Goal: Task Accomplishment & Management: Manage account settings

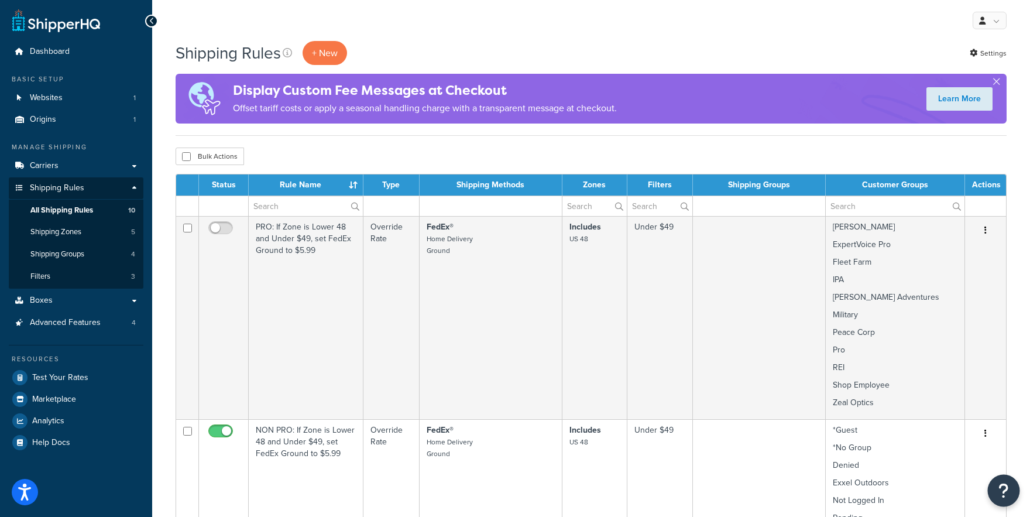
click at [1001, 490] on icon "Open Resource Center" at bounding box center [1003, 490] width 11 height 16
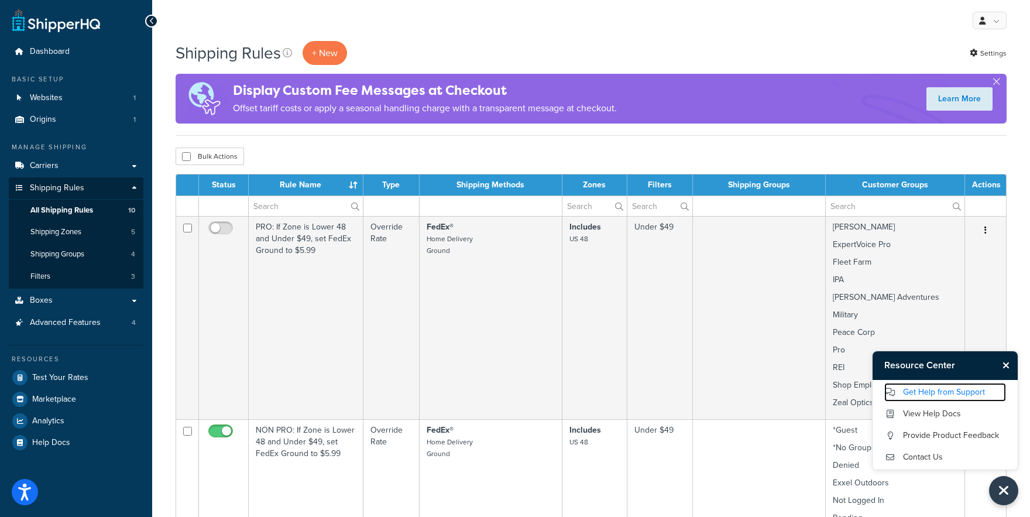
click at [968, 394] on link "Get Help from Support" at bounding box center [945, 392] width 122 height 19
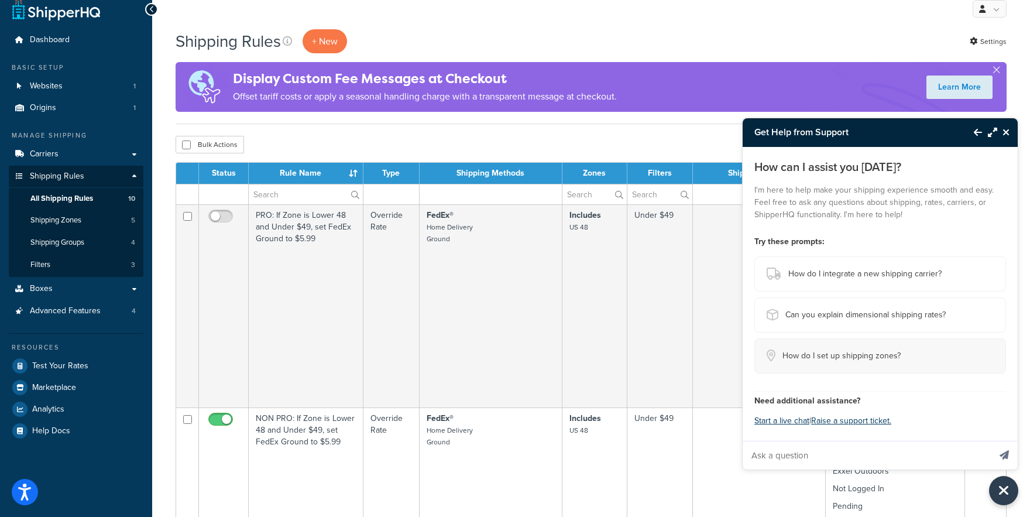
scroll to position [19, 0]
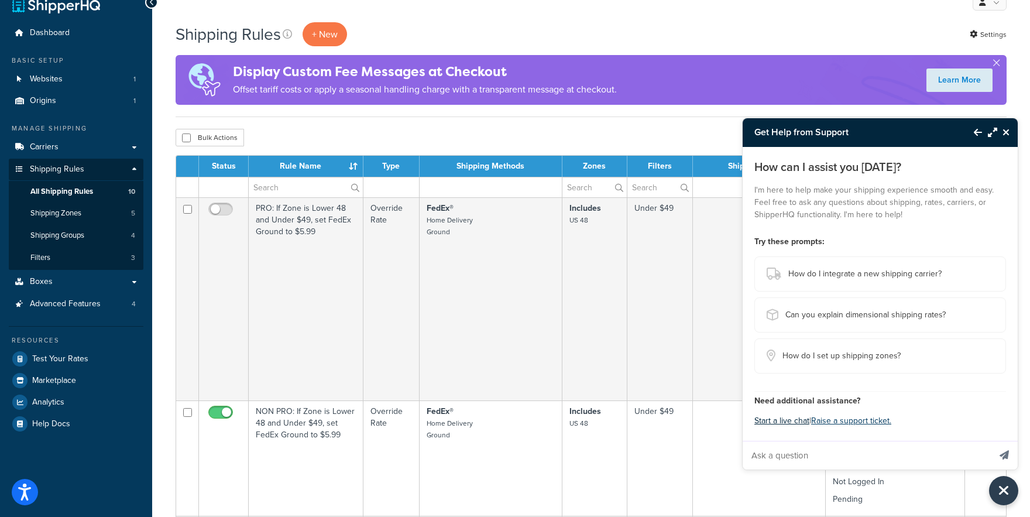
click at [805, 422] on button "Start a live chat" at bounding box center [781, 420] width 55 height 16
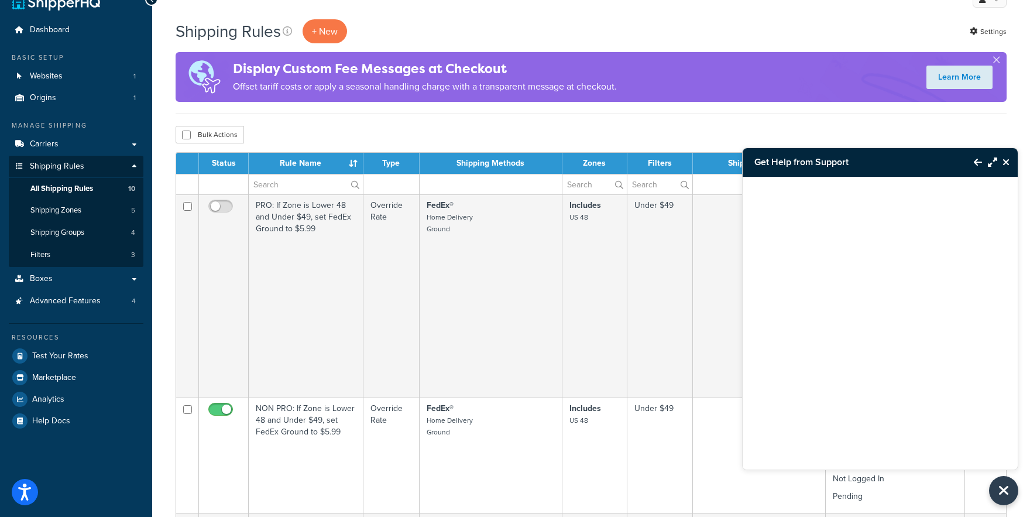
scroll to position [21, 0]
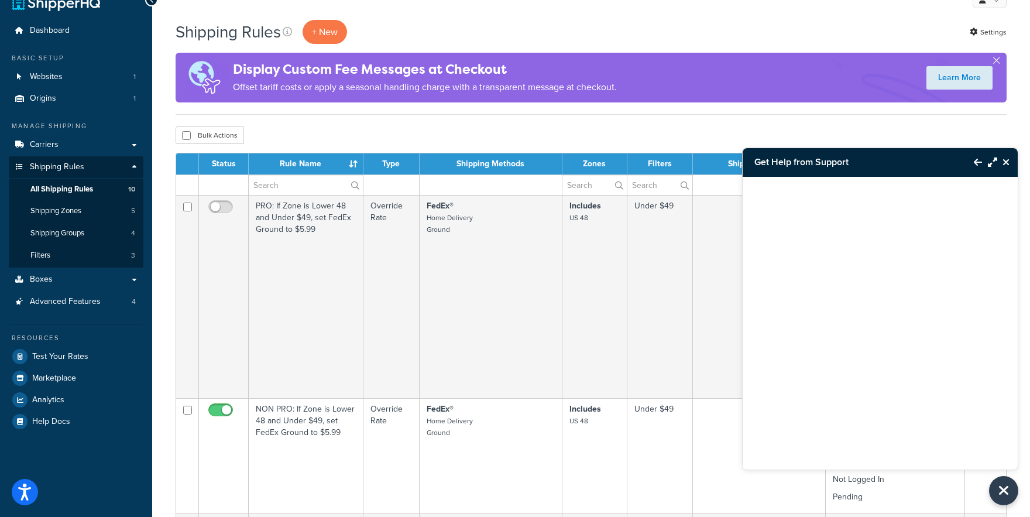
click at [450, 30] on div "Shipping Rules + New Settings" at bounding box center [591, 32] width 831 height 24
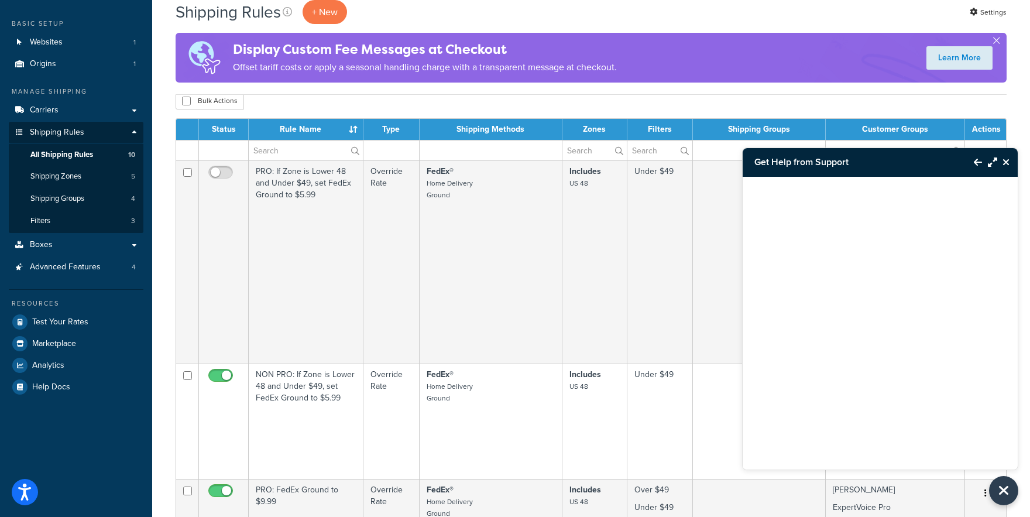
scroll to position [59, 0]
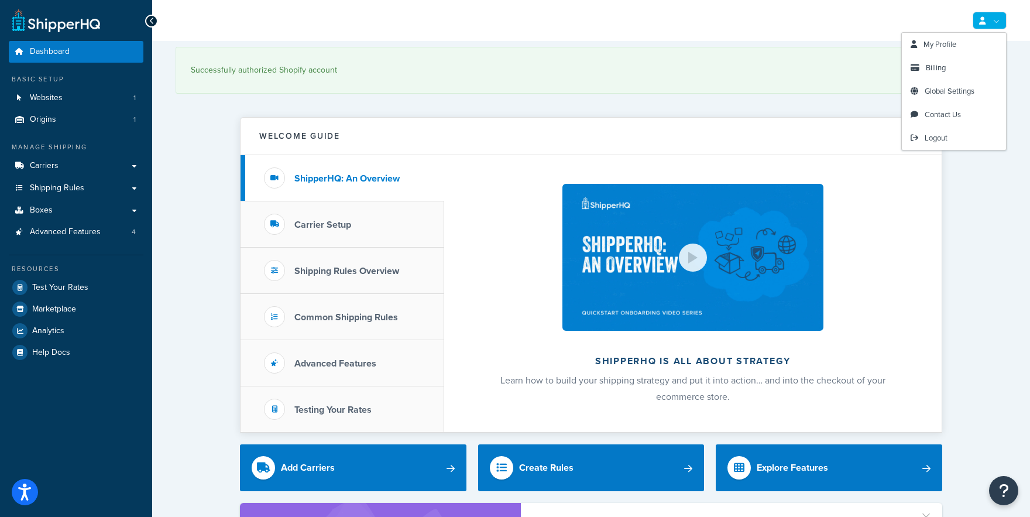
click at [989, 23] on link at bounding box center [989, 21] width 34 height 18
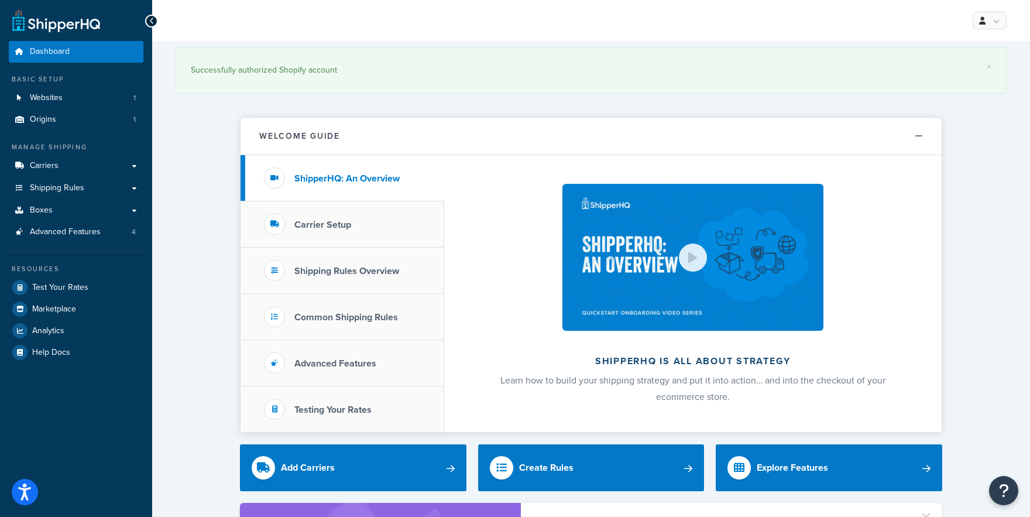
click at [797, 107] on div "Welcome Guide ShipperHQ: An Overview Carrier Setup Shipping Rules Overview Comm…" at bounding box center [591, 268] width 702 height 327
click at [26, 487] on icon "Open accessiBe: accessibility options, statement and help" at bounding box center [25, 493] width 14 height 15
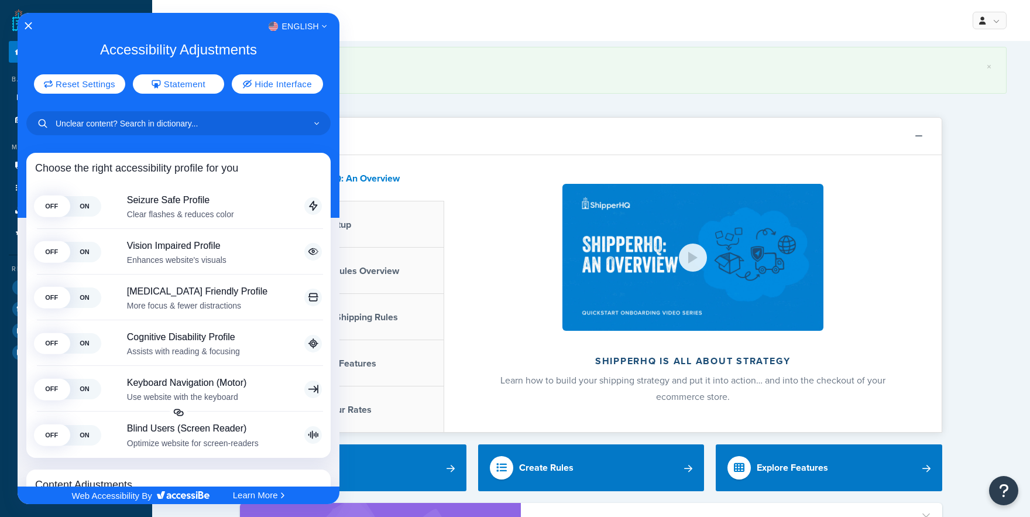
click at [411, 122] on div at bounding box center [515, 258] width 1030 height 517
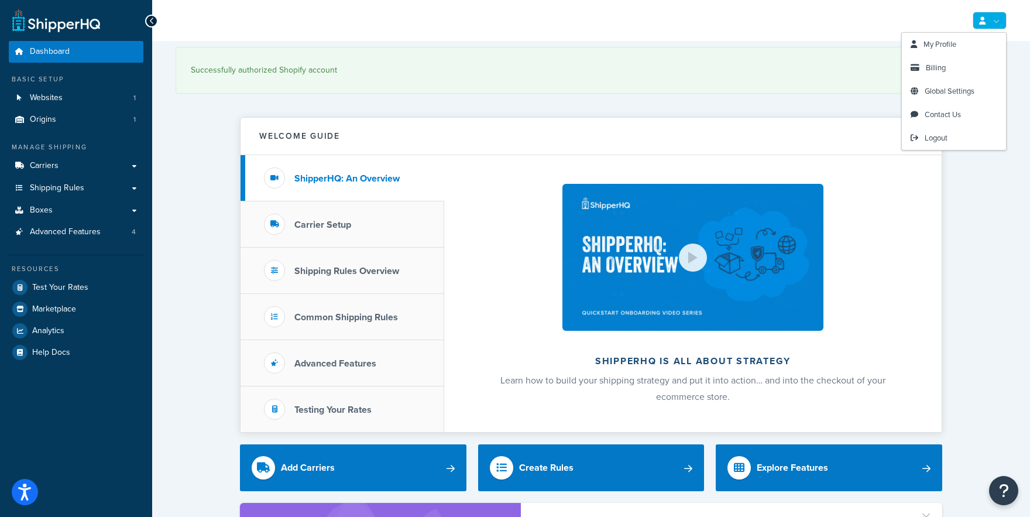
click at [988, 23] on link at bounding box center [989, 21] width 34 height 18
click at [967, 37] on link "My Profile" at bounding box center [954, 44] width 104 height 23
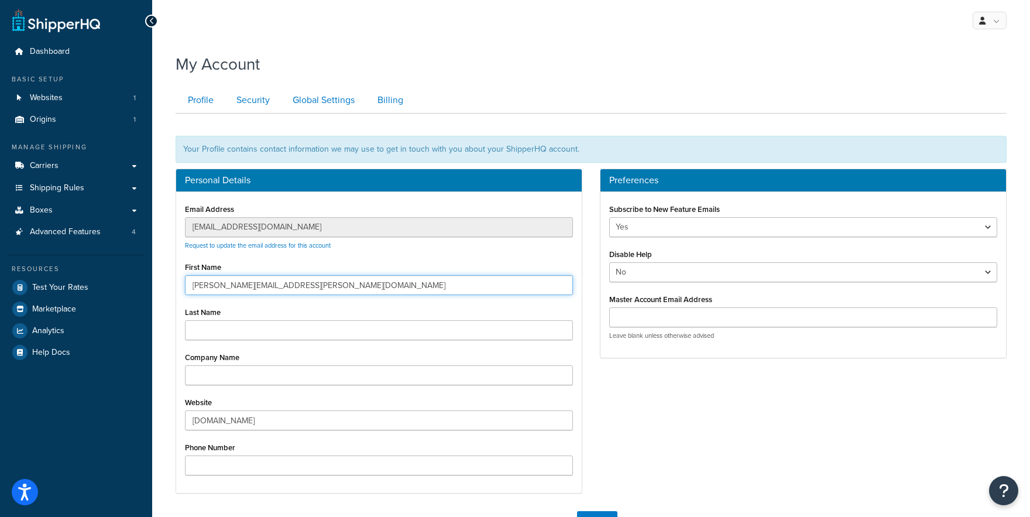
click at [357, 284] on input "cory.barnes@americanrec.com" at bounding box center [379, 285] width 388 height 20
click at [357, 283] on input "cory.barnes@americanrec.com" at bounding box center [379, 285] width 388 height 20
type input "ecommerce@exxel.com"
click at [249, 423] on input "kelty.mybigcommerce.com" at bounding box center [379, 420] width 388 height 20
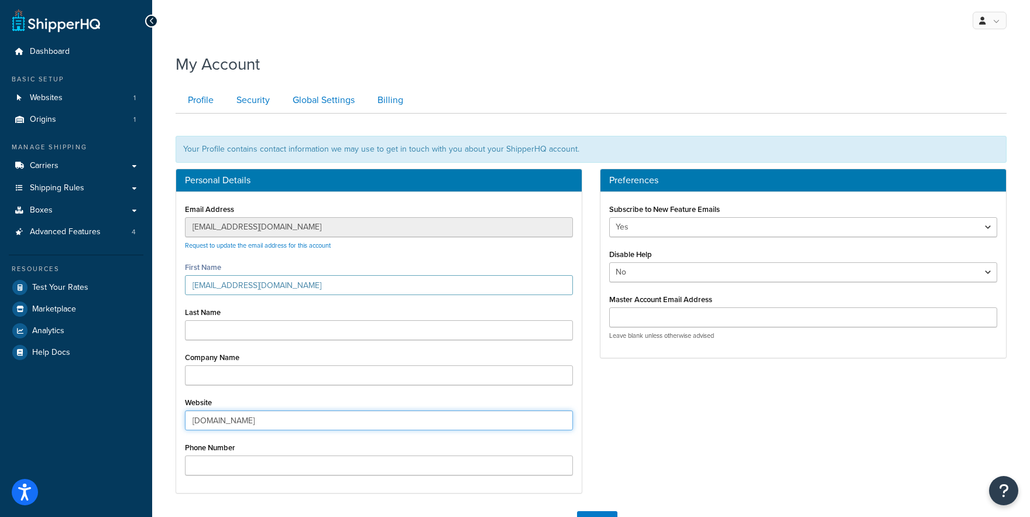
click at [249, 423] on input "kelty.mybigcommerce.com" at bounding box center [379, 420] width 388 height 20
paste input "https://kelty25.myshopify.com/"
type input "https://kelty25.myshopify.com/"
click at [678, 446] on div "Personal Details Email Address admin@exxel.com Request to update the email addr…" at bounding box center [591, 336] width 848 height 336
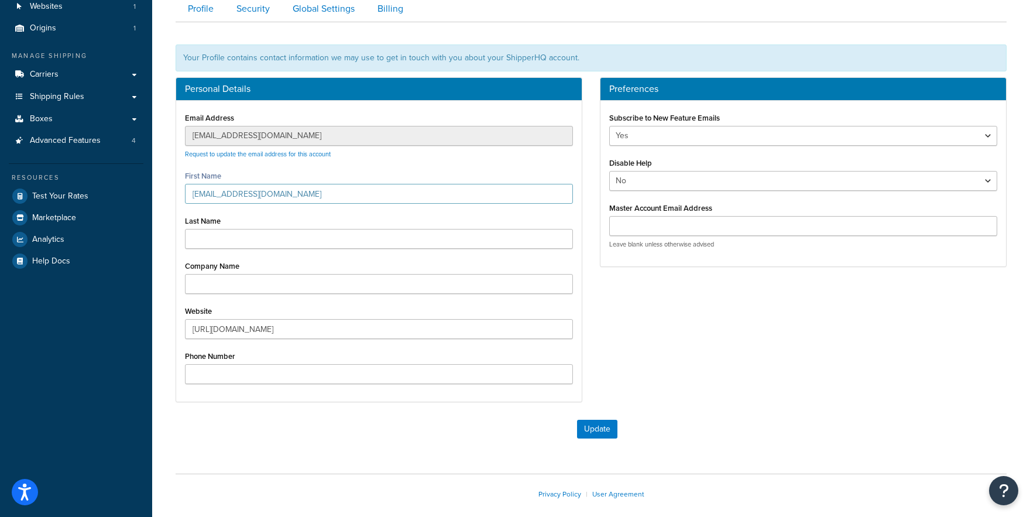
scroll to position [147, 0]
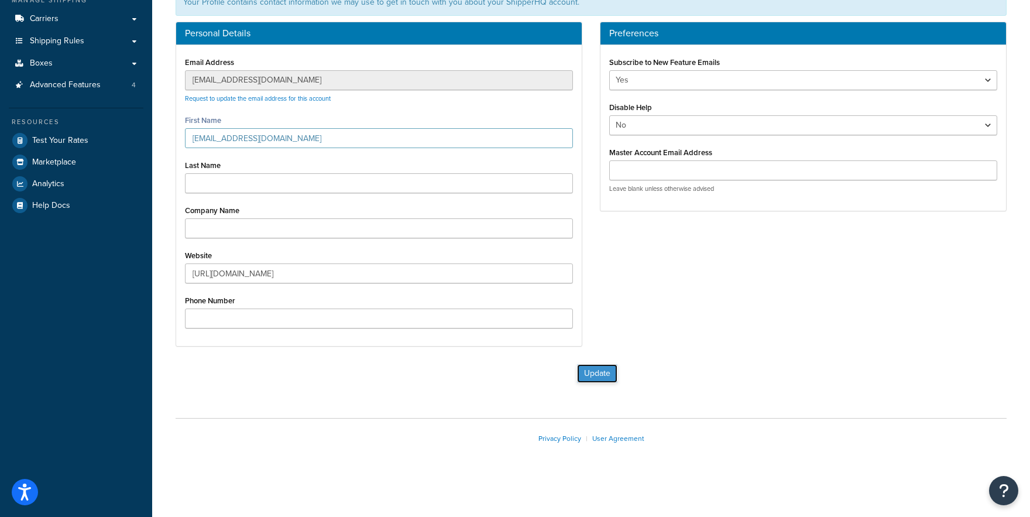
click at [608, 374] on button "Update" at bounding box center [597, 373] width 40 height 19
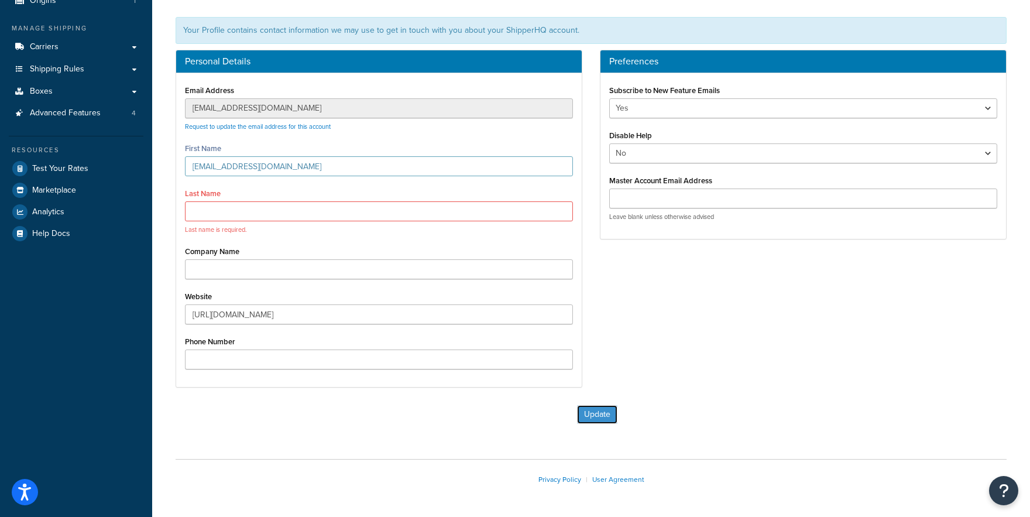
scroll to position [111, 0]
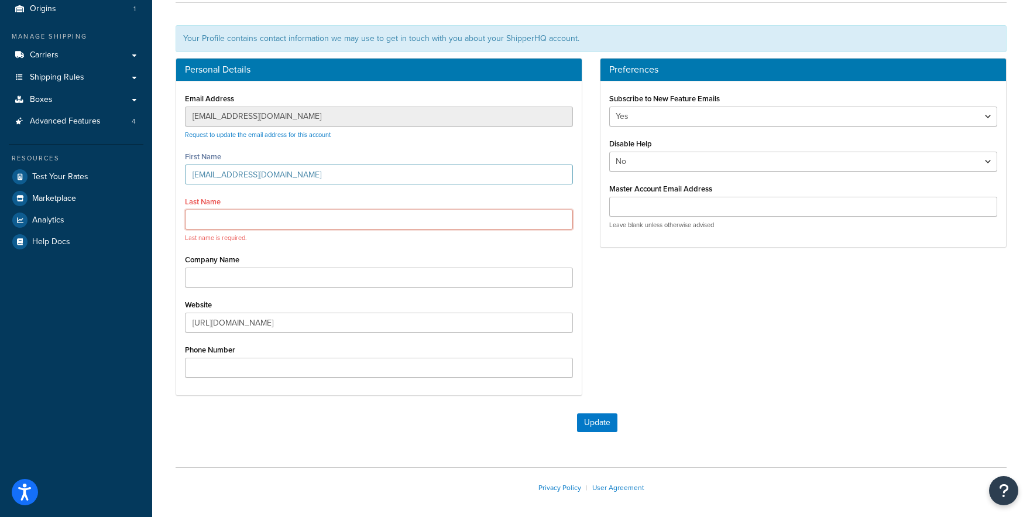
click at [250, 214] on input "Last Name" at bounding box center [379, 219] width 388 height 20
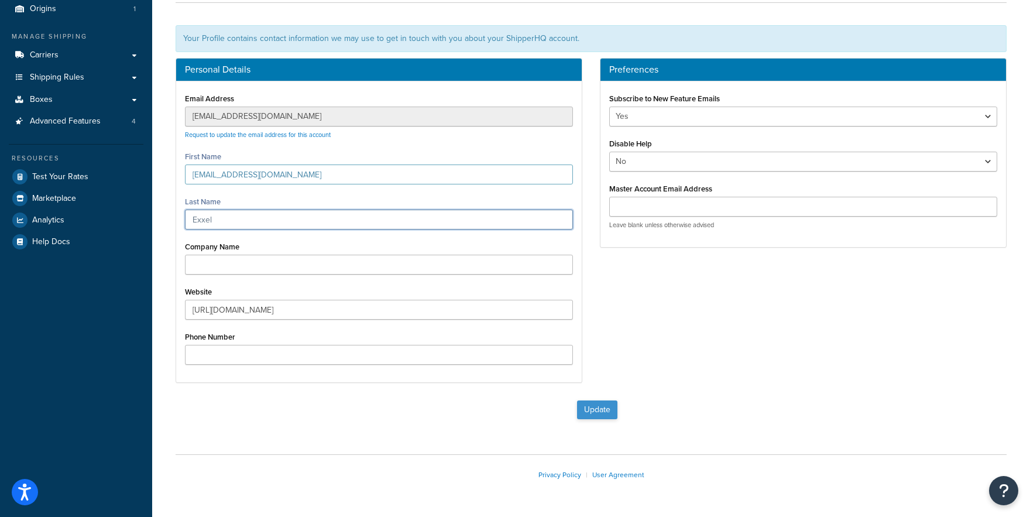
type input "Exxel"
click at [589, 411] on button "Update" at bounding box center [597, 409] width 40 height 19
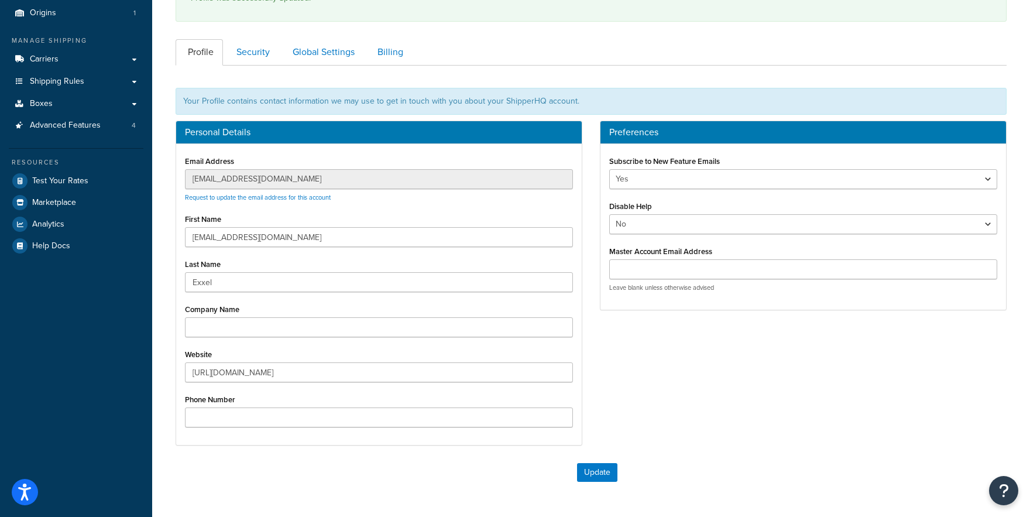
scroll to position [109, 0]
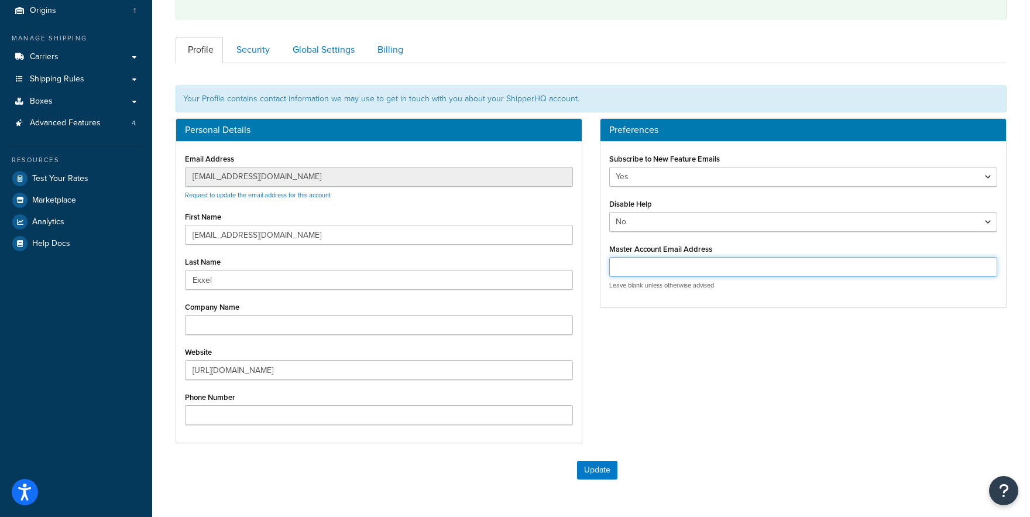
click at [641, 267] on input "Master Account Email Address" at bounding box center [803, 267] width 388 height 20
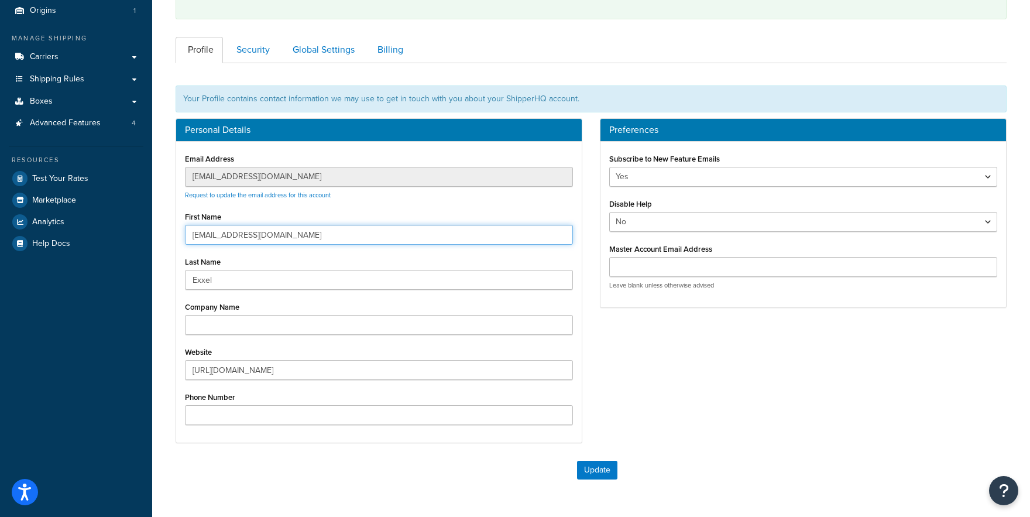
click at [280, 232] on input "ecommerce@exxel.com" at bounding box center [379, 235] width 388 height 20
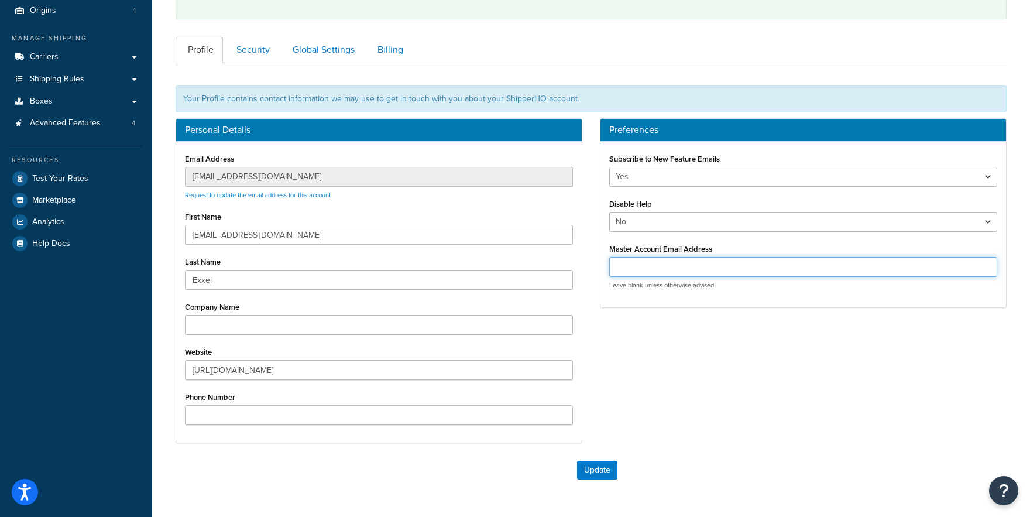
click at [700, 272] on input "Master Account Email Address" at bounding box center [803, 267] width 388 height 20
paste input "ecommerce@exxel.com"
type input "ecommerce@exxel.com"
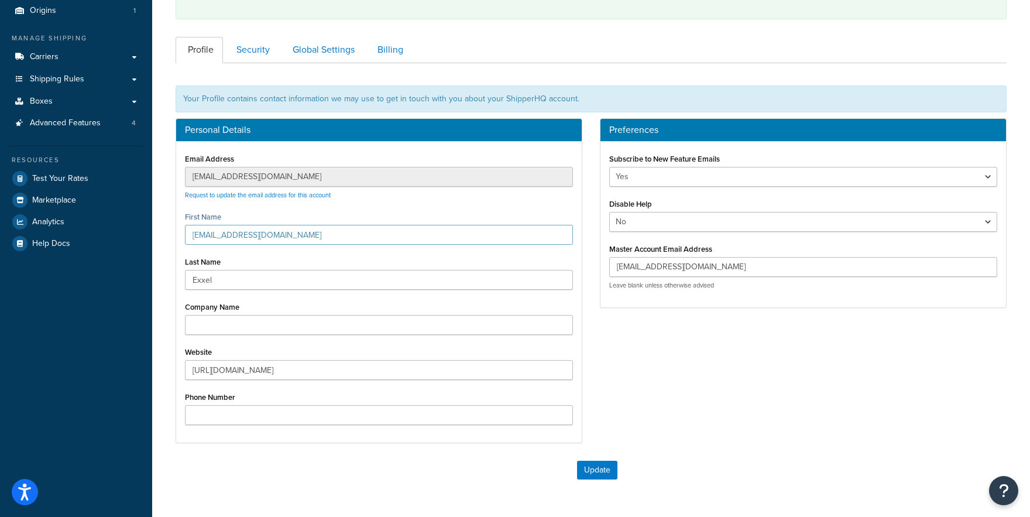
click at [648, 332] on div "Personal Details Email Address admin@exxel.com Request to update the email addr…" at bounding box center [591, 286] width 848 height 336
click at [612, 470] on button "Update" at bounding box center [597, 469] width 40 height 19
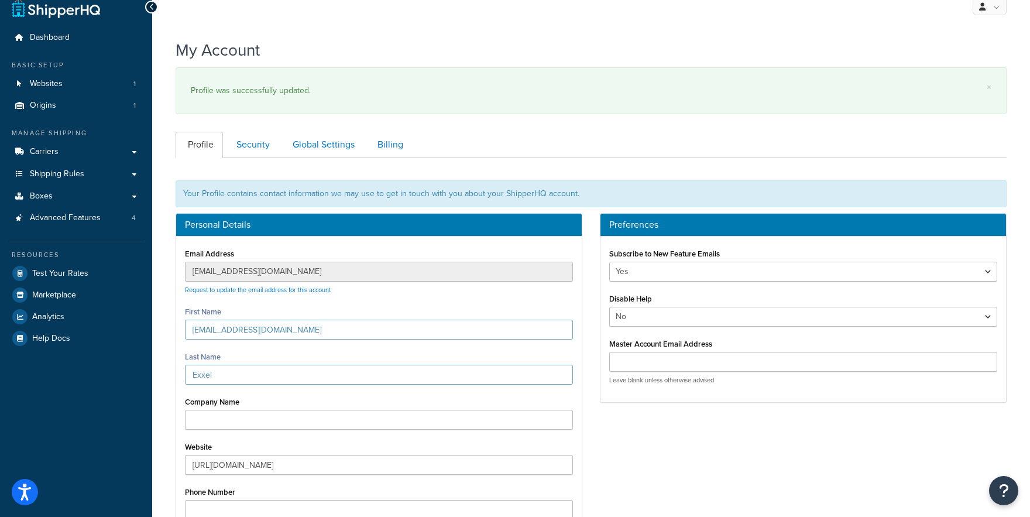
scroll to position [0, 0]
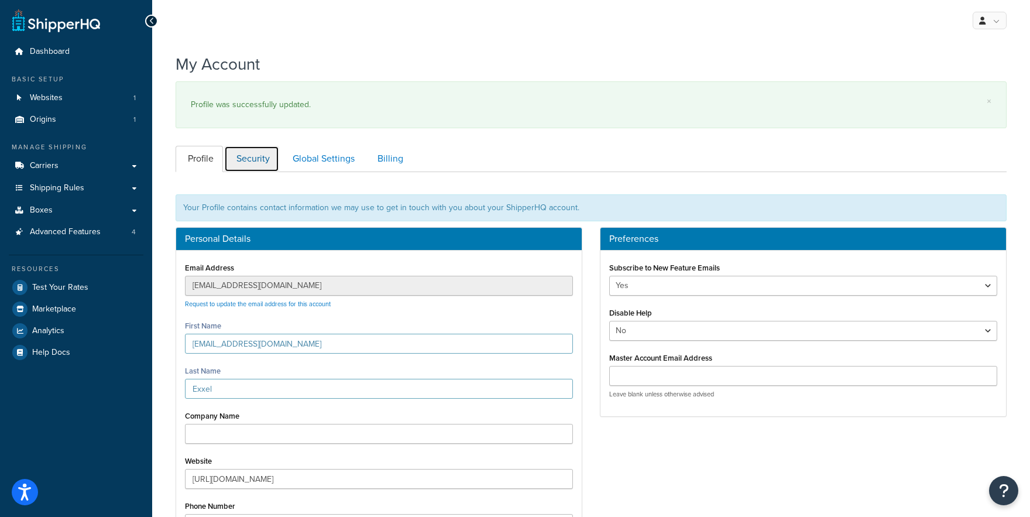
click at [247, 163] on link "Security" at bounding box center [251, 159] width 55 height 26
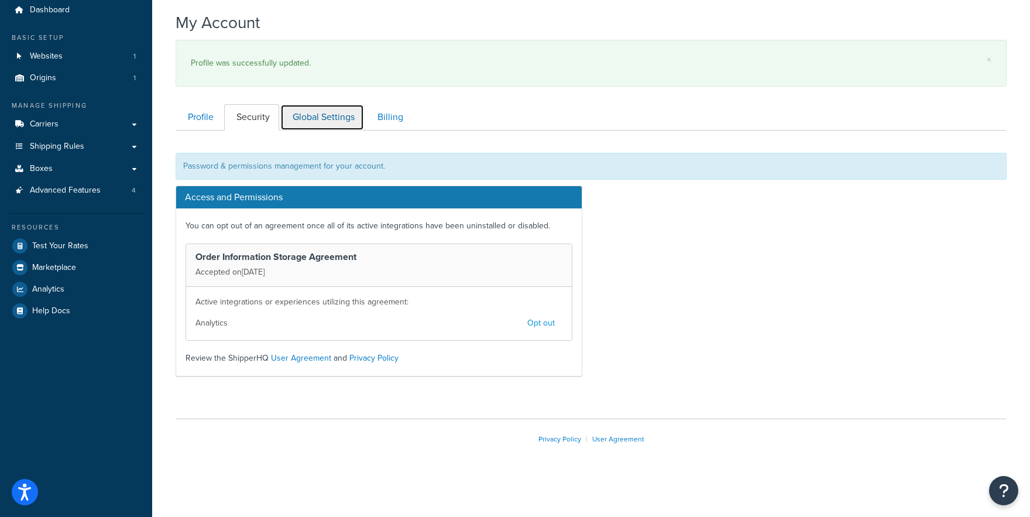
click at [325, 126] on link "Global Settings" at bounding box center [322, 117] width 84 height 26
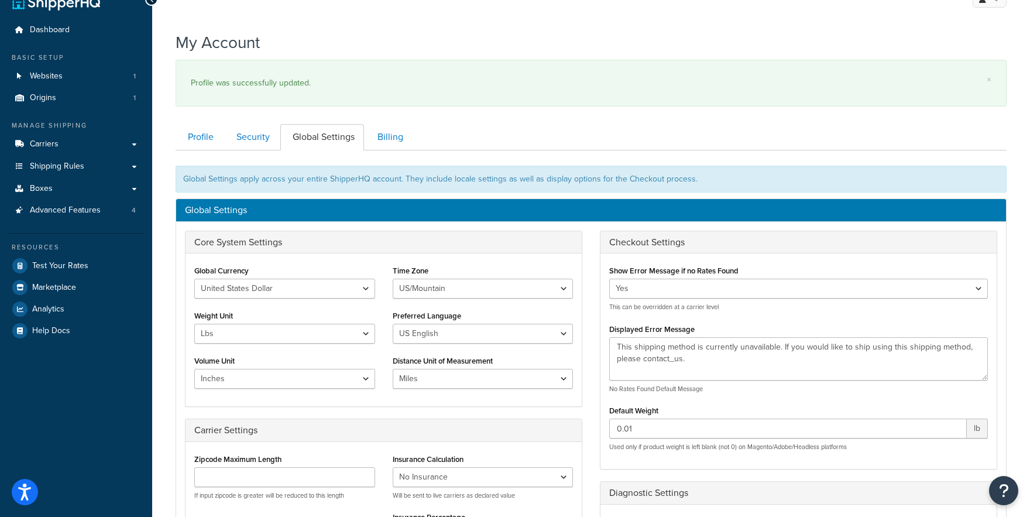
scroll to position [12, 0]
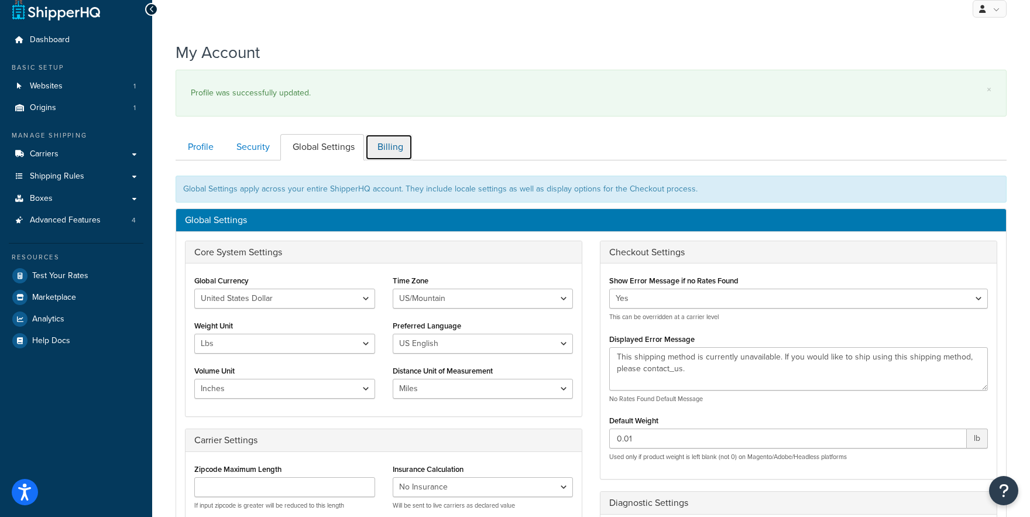
click at [397, 149] on link "Billing" at bounding box center [388, 147] width 47 height 26
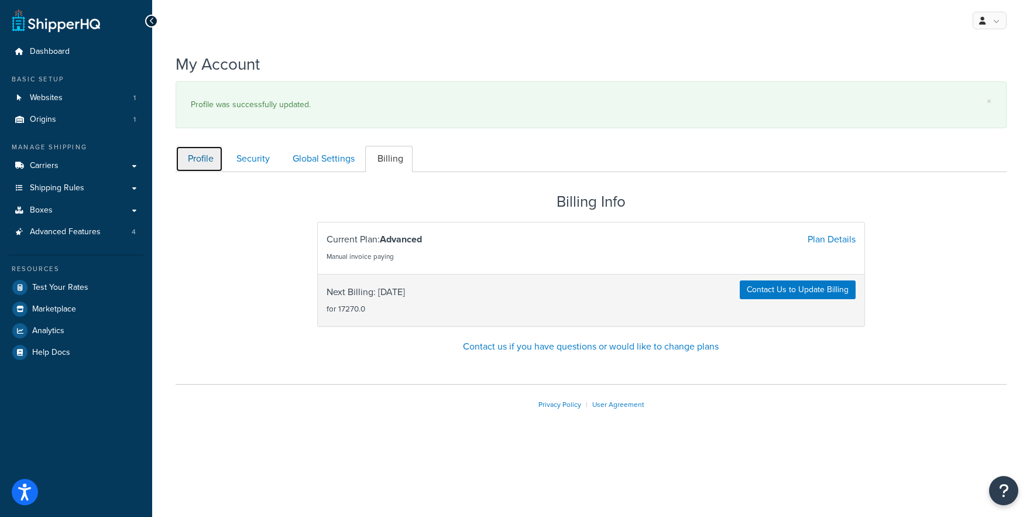
click at [214, 156] on link "Profile" at bounding box center [199, 159] width 47 height 26
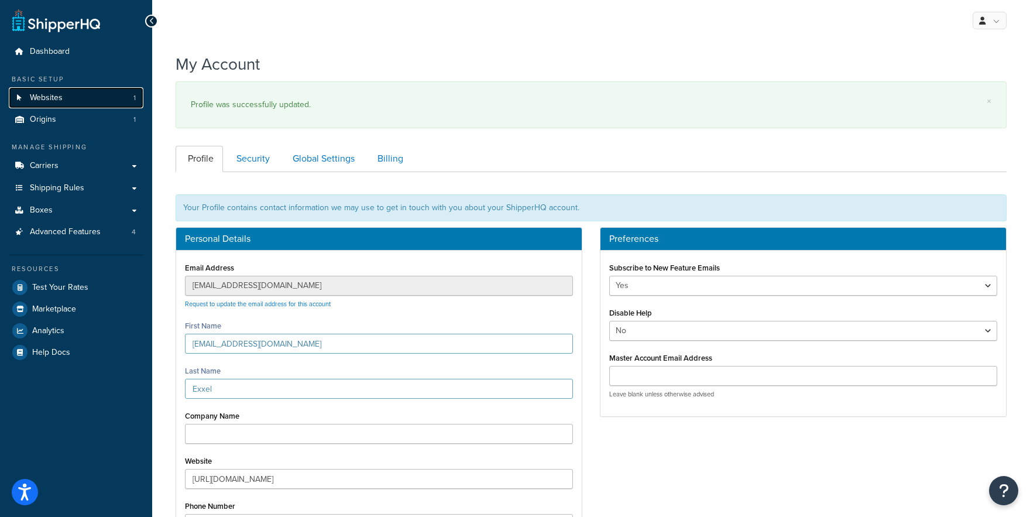
click at [77, 92] on link "Websites 1" at bounding box center [76, 98] width 135 height 22
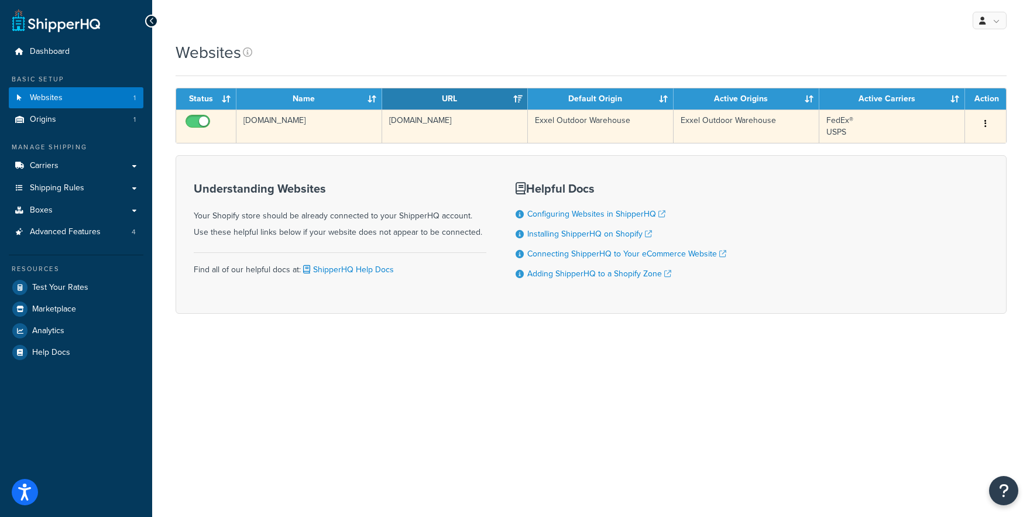
click at [298, 130] on td "[DOMAIN_NAME]" at bounding box center [309, 125] width 146 height 33
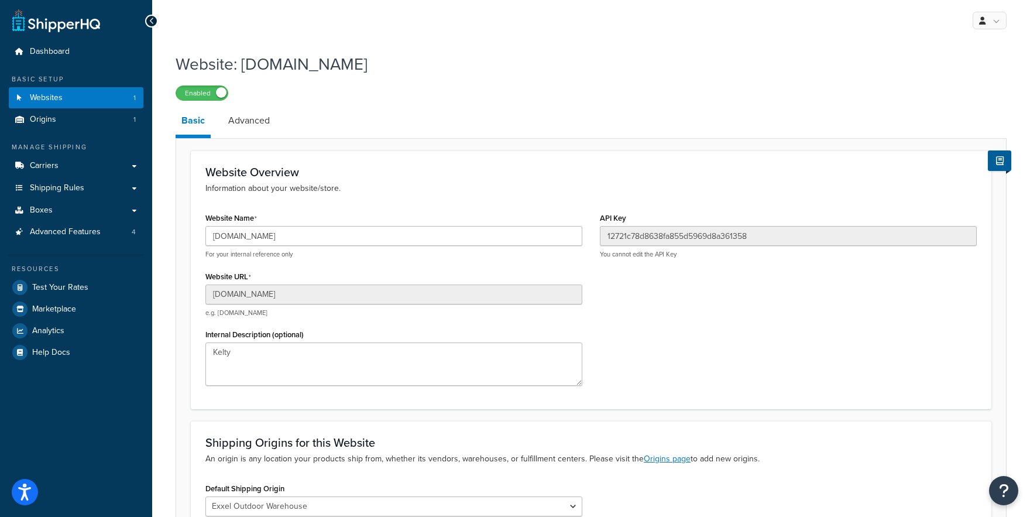
click at [153, 22] on icon at bounding box center [151, 21] width 5 height 8
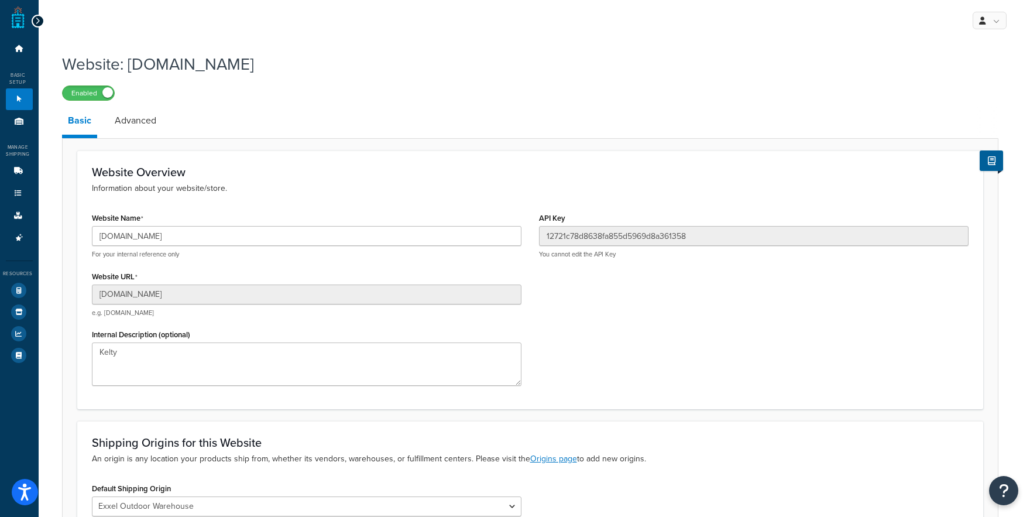
click at [38, 21] on icon at bounding box center [37, 21] width 5 height 8
